Goal: Task Accomplishment & Management: Use online tool/utility

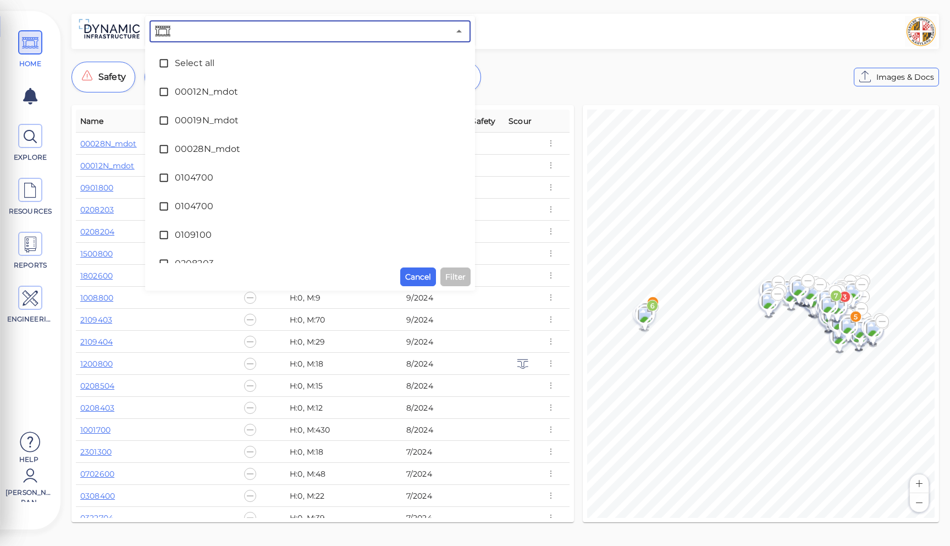
click at [291, 31] on input "text" at bounding box center [311, 31] width 277 height 15
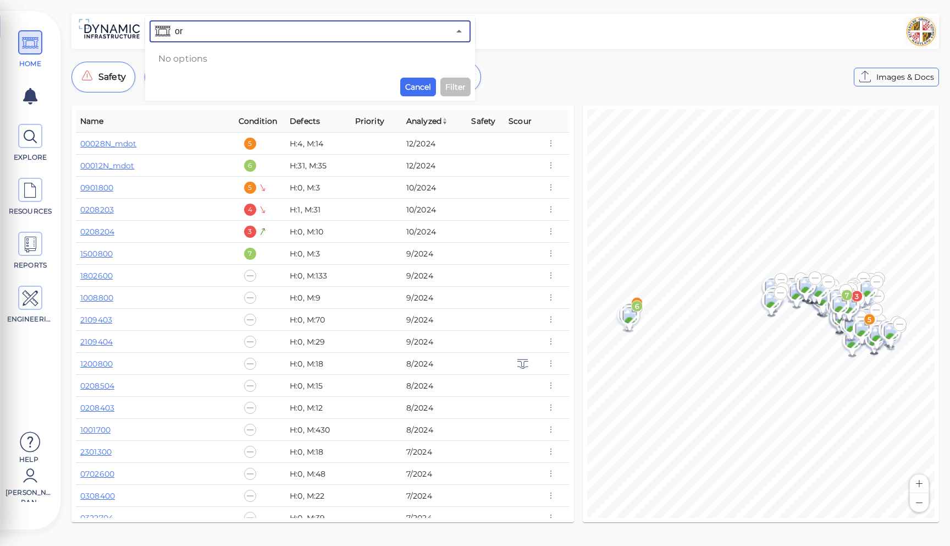
type input "o"
type input "s"
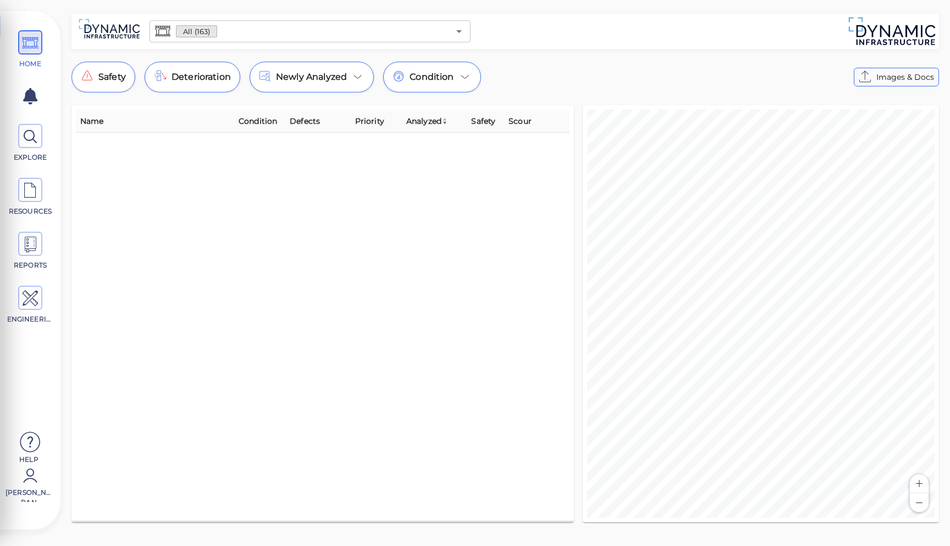
click at [345, 37] on input "text" at bounding box center [333, 31] width 232 height 15
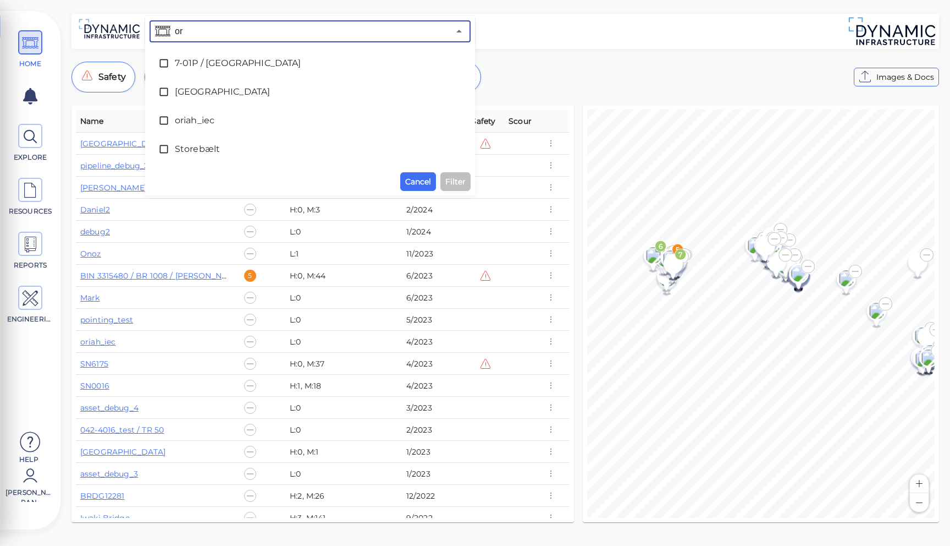
type input "ori"
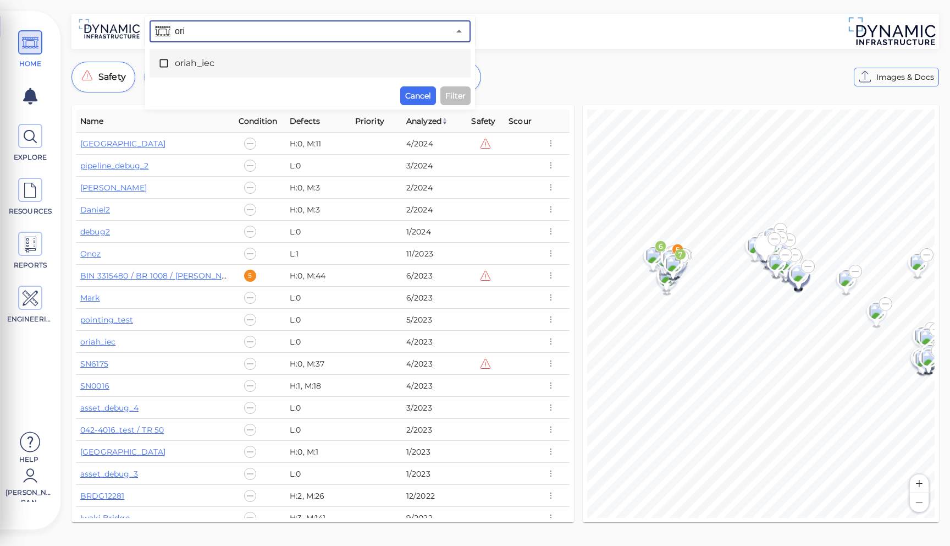
click at [228, 56] on div "oriah_iec" at bounding box center [310, 63] width 304 height 22
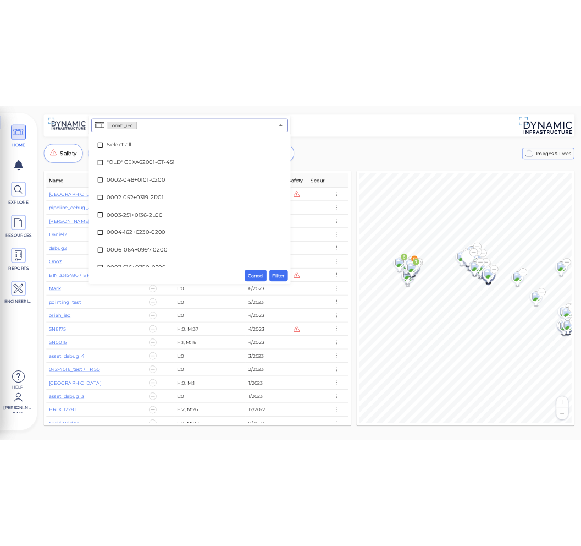
scroll to position [2417, 0]
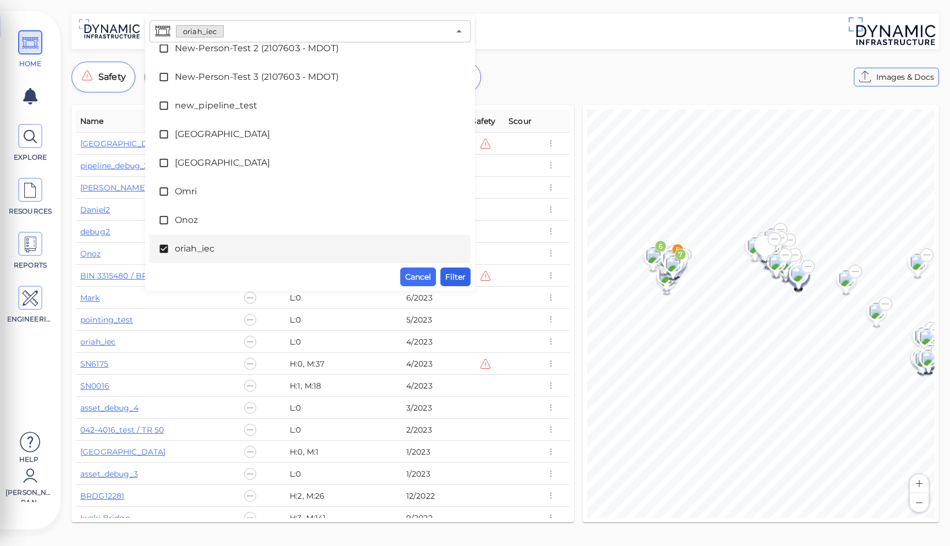
click at [463, 279] on span "Filter" at bounding box center [456, 276] width 20 height 13
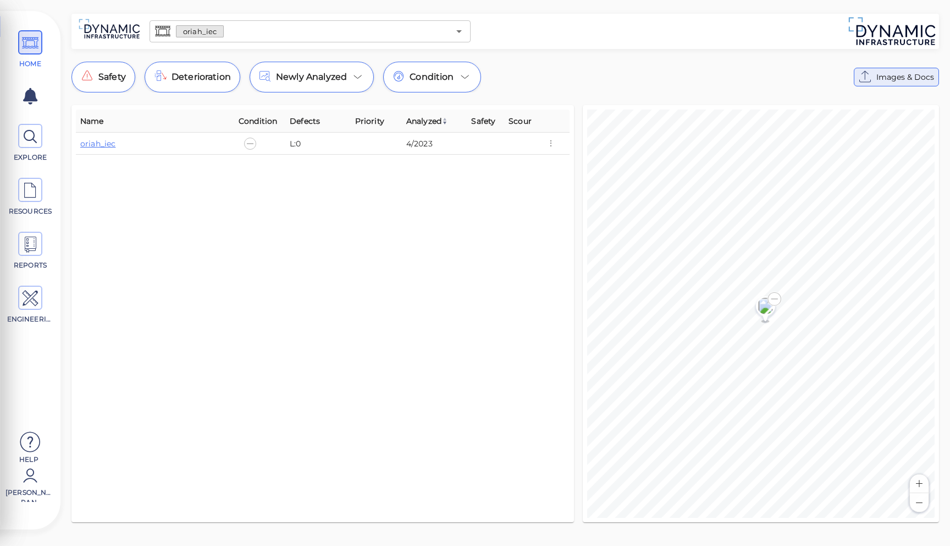
click at [883, 77] on span "Images & Docs" at bounding box center [906, 76] width 58 height 13
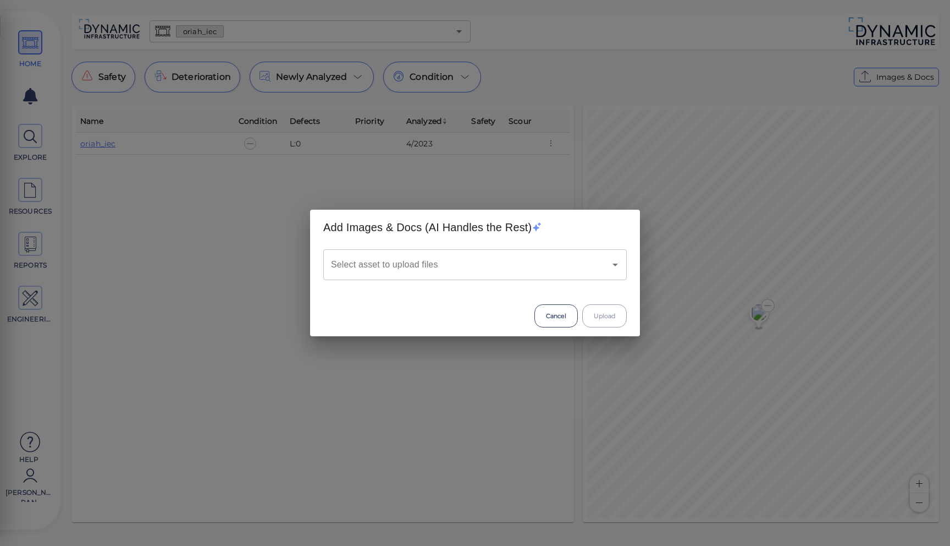
click at [527, 271] on input "Select asset to upload files" at bounding box center [459, 264] width 263 height 21
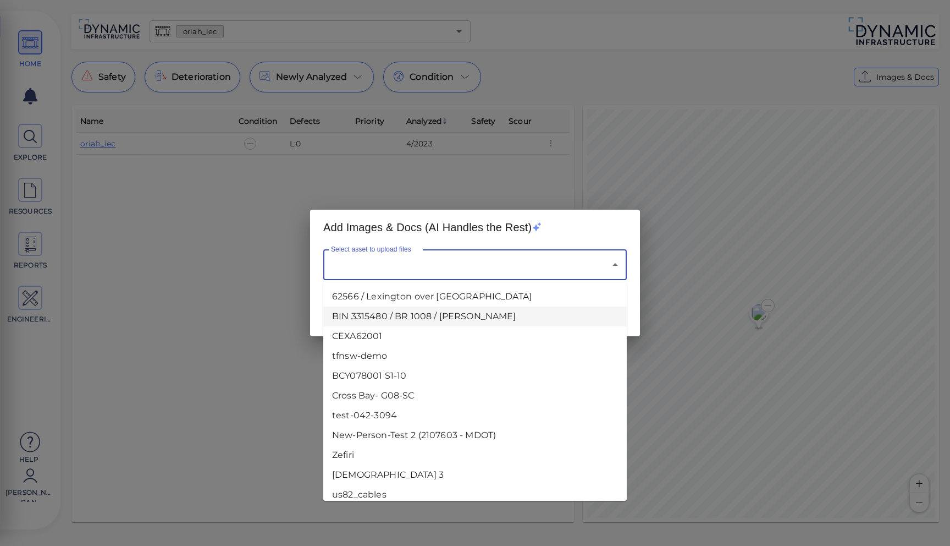
click at [490, 306] on li "BIN 3315480 / BR 1008 / Richley Rd" at bounding box center [475, 316] width 304 height 20
type input "BIN 3315480 / BR 1008 / Richley Rd"
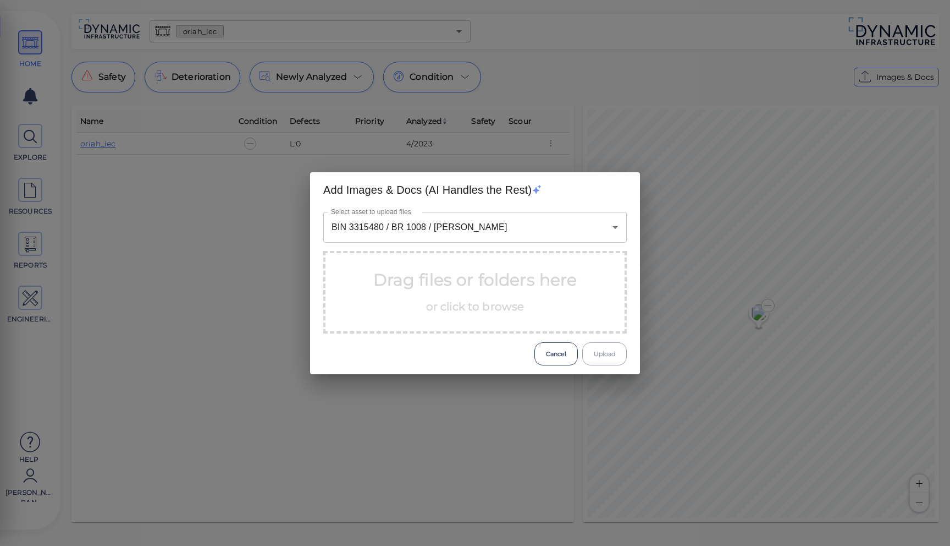
click at [437, 284] on p "Drag files or folders here or click to browse" at bounding box center [475, 292] width 204 height 50
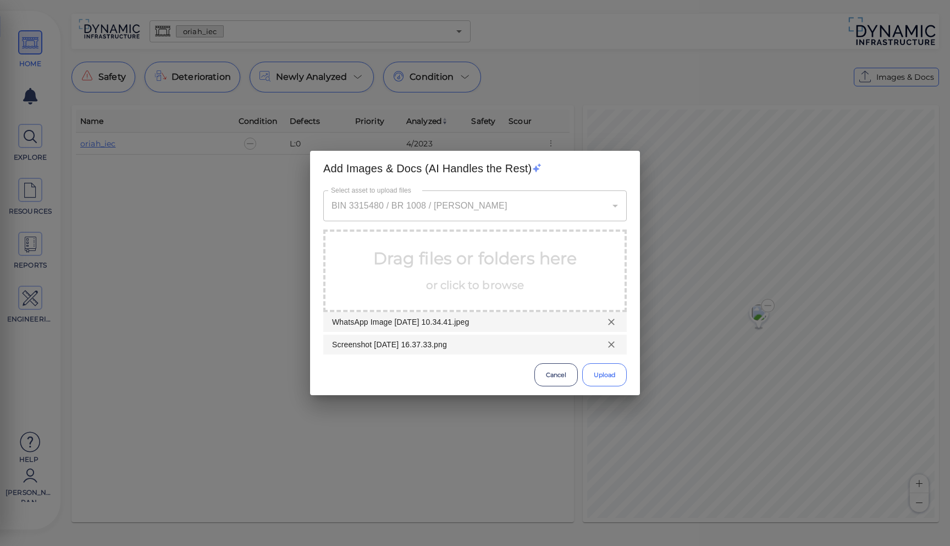
click at [601, 376] on button "Upload" at bounding box center [604, 374] width 45 height 23
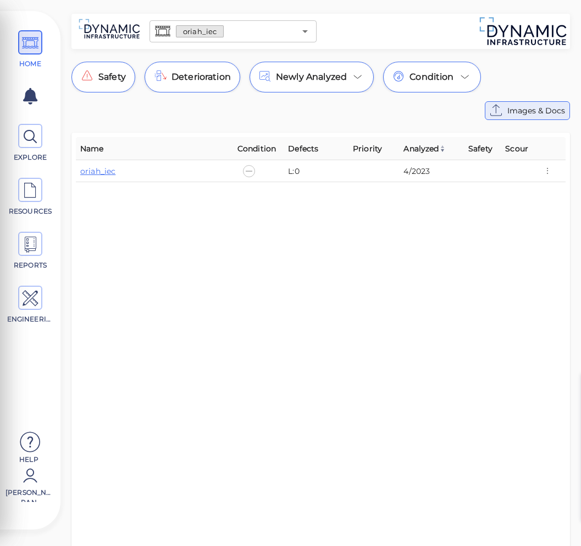
click at [532, 112] on span "Images & Docs" at bounding box center [537, 110] width 58 height 13
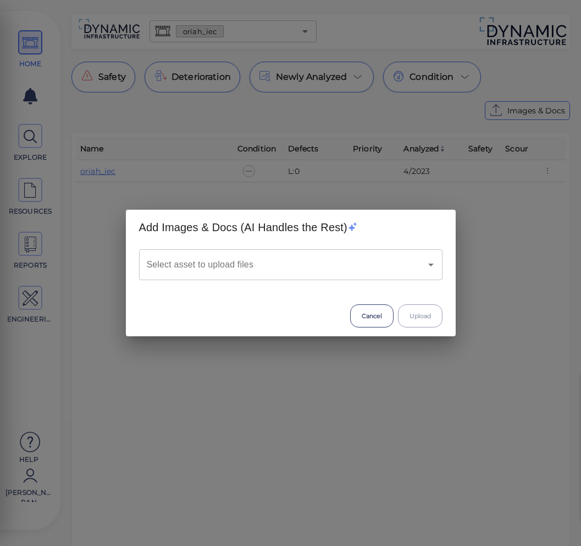
click at [234, 278] on div "Select asset to upload files" at bounding box center [291, 264] width 304 height 31
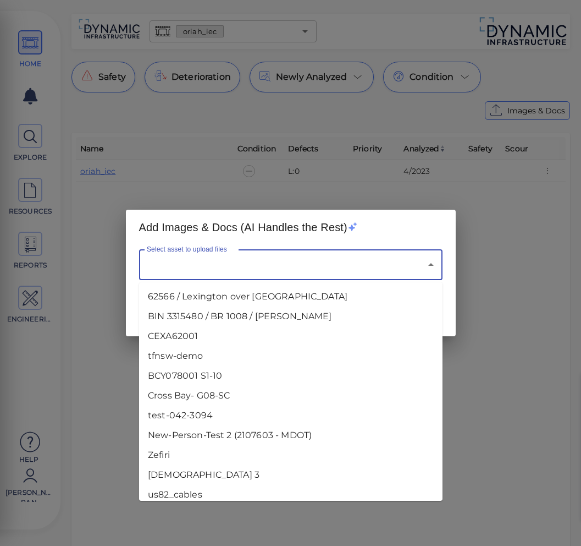
click at [229, 270] on input "Select asset to upload files" at bounding box center [275, 264] width 263 height 21
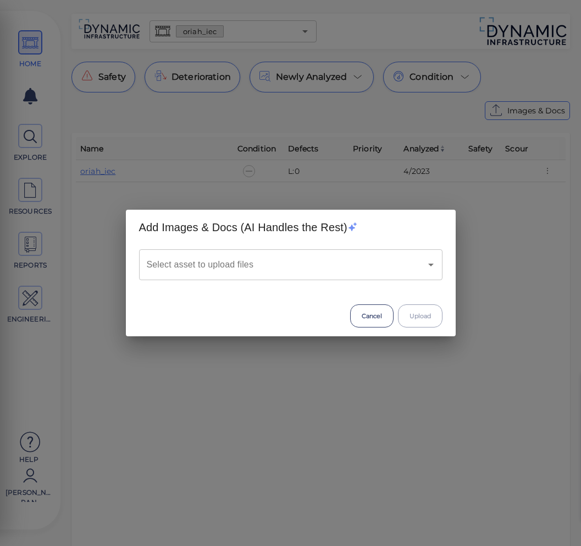
drag, startPoint x: 240, startPoint y: 355, endPoint x: 211, endPoint y: 271, distance: 89.1
click at [211, 270] on input "Select asset to upload files" at bounding box center [275, 264] width 263 height 21
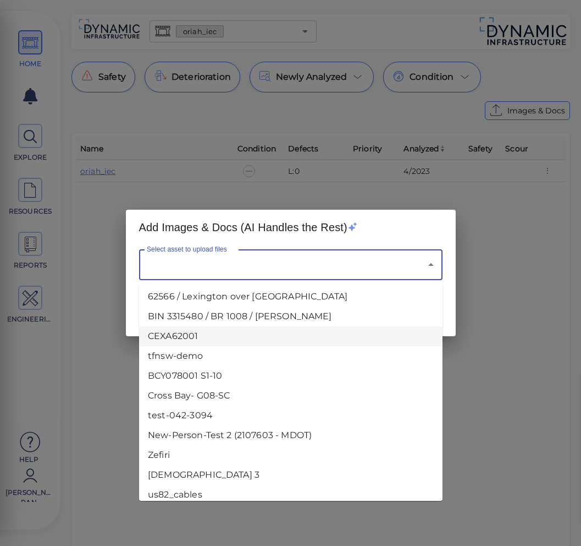
click at [205, 328] on li "CEXA62001" at bounding box center [291, 336] width 304 height 20
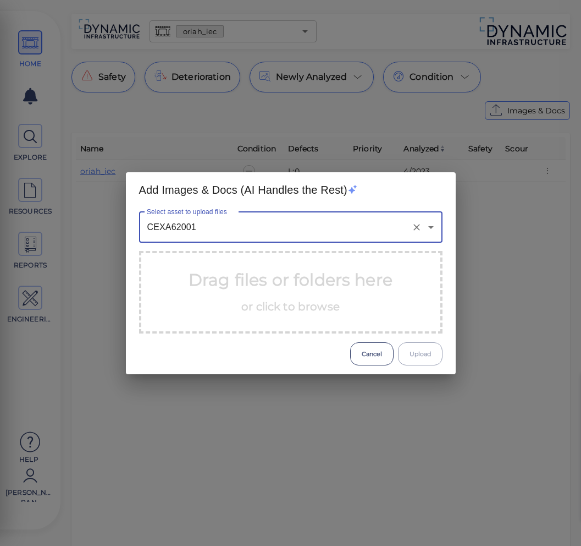
click at [208, 226] on input "CEXA62001" at bounding box center [275, 227] width 263 height 21
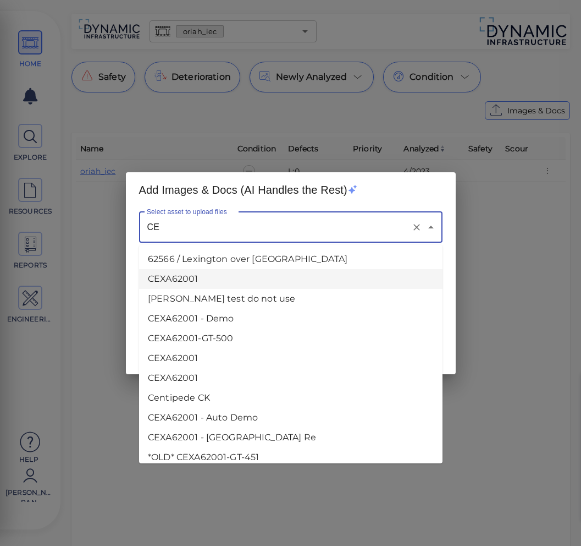
type input "C"
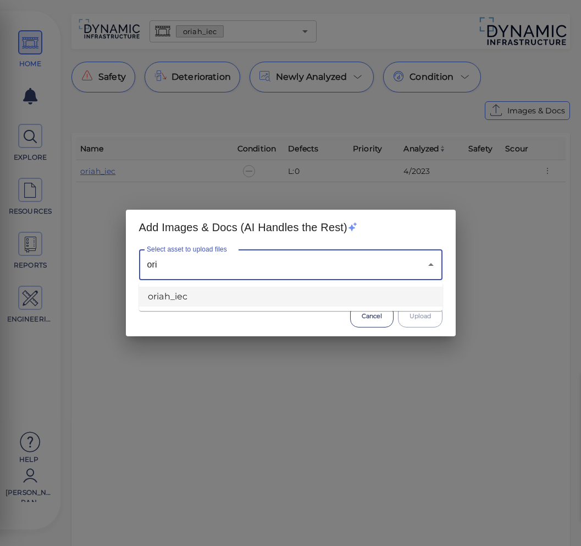
click at [211, 291] on li "oriah_iec" at bounding box center [291, 297] width 304 height 20
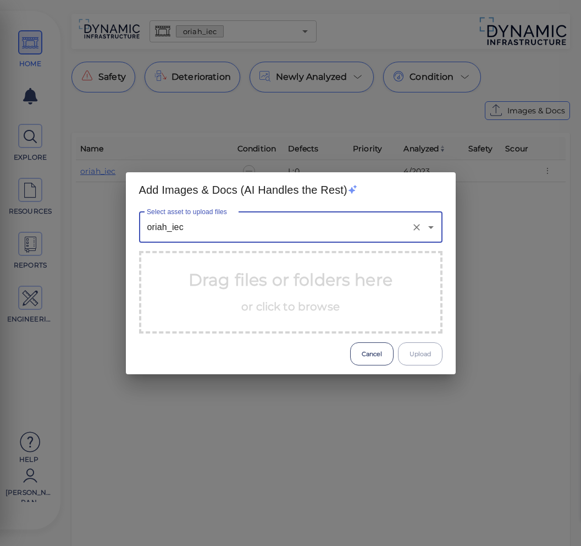
type input "oriah_iec"
click at [213, 291] on p "Drag files or folders here or click to browse" at bounding box center [291, 292] width 204 height 50
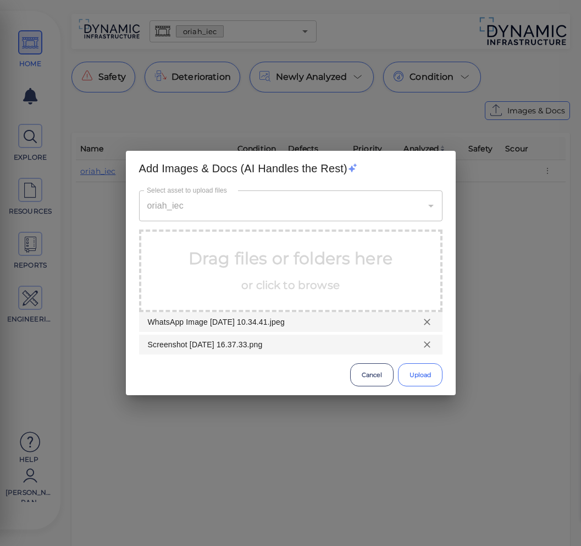
click at [410, 372] on button "Upload" at bounding box center [420, 374] width 45 height 23
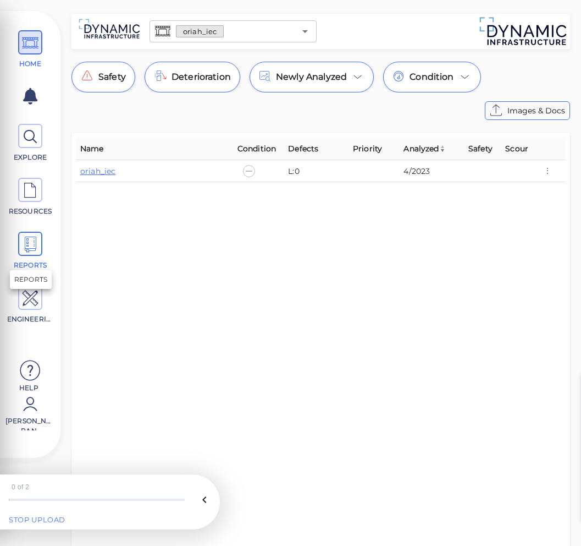
click at [34, 254] on icon at bounding box center [30, 244] width 17 height 25
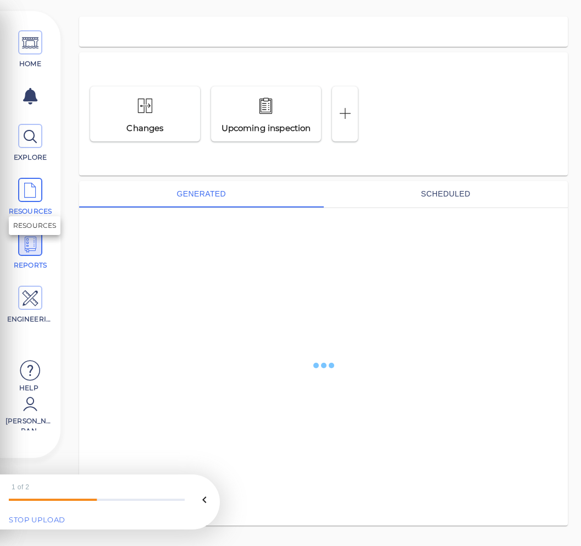
click at [23, 184] on icon at bounding box center [30, 190] width 17 height 25
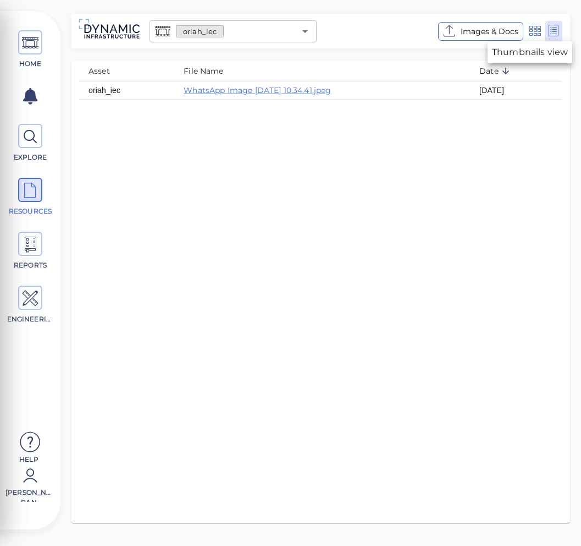
click at [534, 31] on icon at bounding box center [536, 31] width 14 height 17
